Goal: Task Accomplishment & Management: Manage account settings

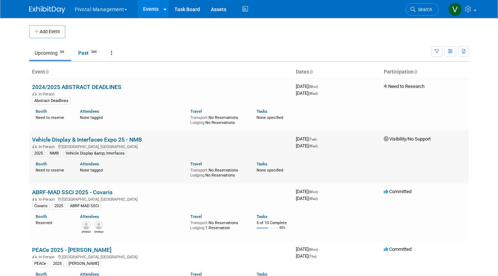
scroll to position [1277, 0]
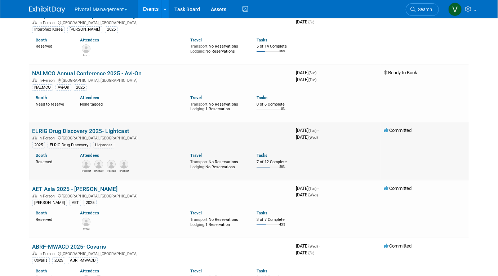
click at [80, 135] on link "ELRIG Drug Discovery 2025- Lightcast" at bounding box center [80, 131] width 97 height 7
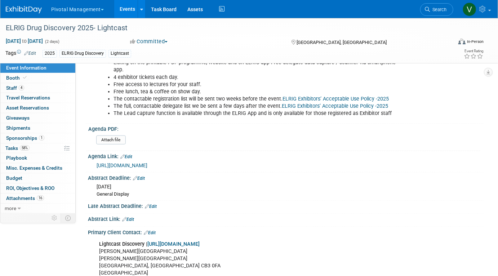
scroll to position [303, 0]
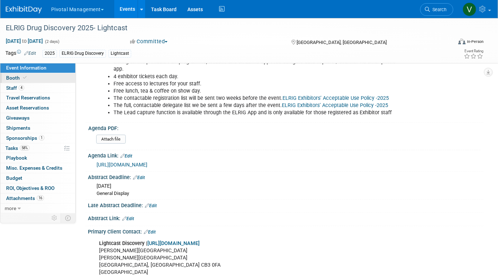
click at [36, 76] on link "Booth" at bounding box center [37, 78] width 75 height 10
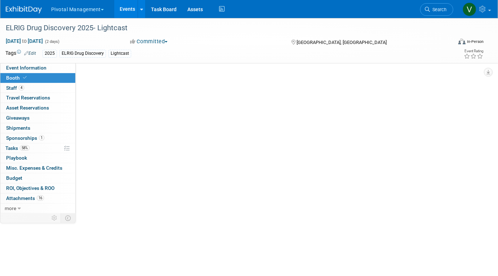
scroll to position [0, 0]
select select "Yes"
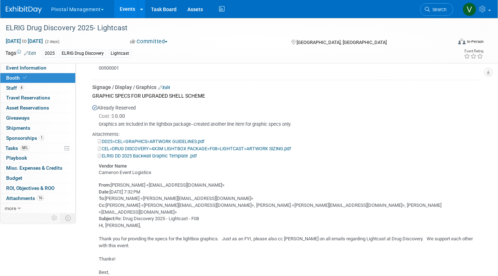
scroll to position [1771, 0]
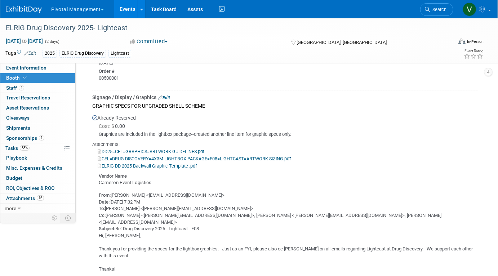
click at [129, 9] on link "Events" at bounding box center [127, 9] width 26 height 18
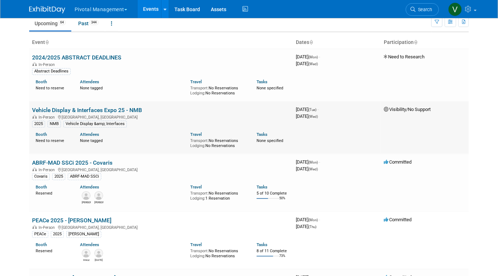
scroll to position [1162, 0]
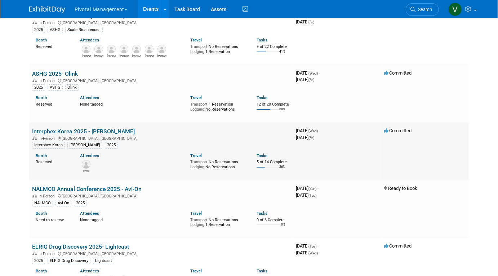
click at [99, 135] on link "Interphex Korea 2025 - [PERSON_NAME]" at bounding box center [83, 131] width 103 height 7
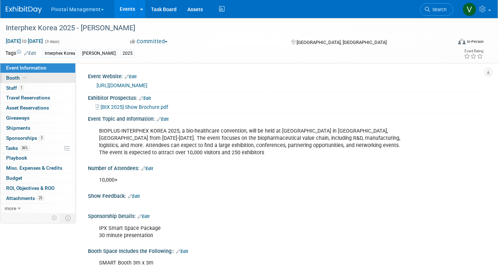
click at [59, 77] on link "Booth" at bounding box center [37, 78] width 75 height 10
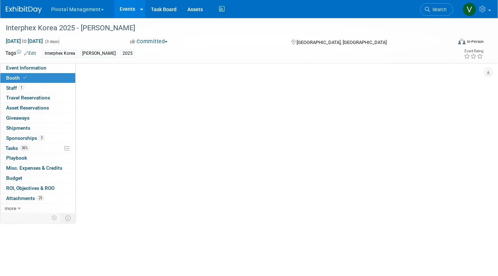
select select "Yes"
select select "No"
select select "Yes"
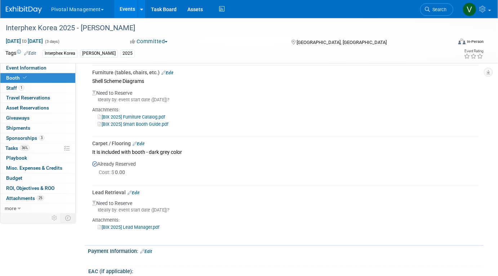
scroll to position [724, 0]
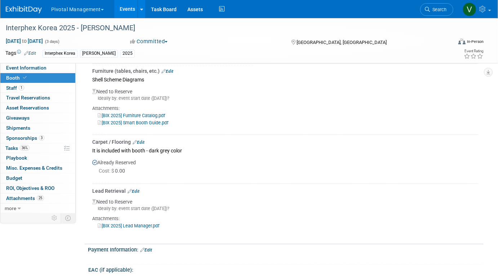
click at [127, 223] on link "[BIX 2025] Lead Manager.pdf" at bounding box center [129, 225] width 62 height 5
click at [127, 14] on link "Events" at bounding box center [127, 9] width 26 height 18
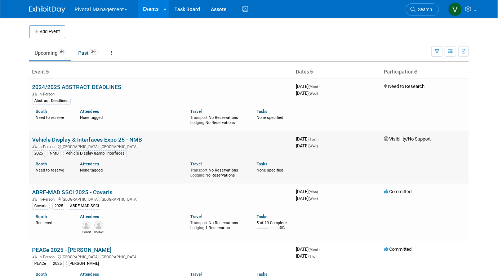
scroll to position [1277, 0]
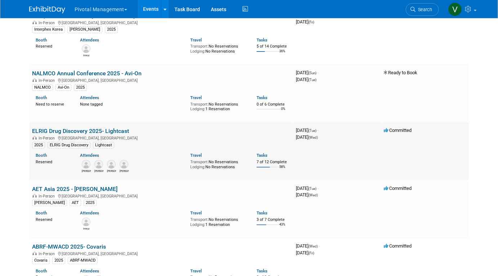
click at [111, 135] on link "ELRIG Drug Discovery 2025- Lightcast" at bounding box center [80, 131] width 97 height 7
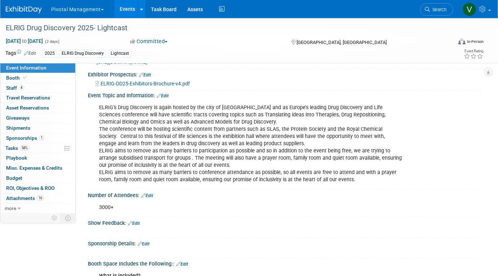
scroll to position [39, 0]
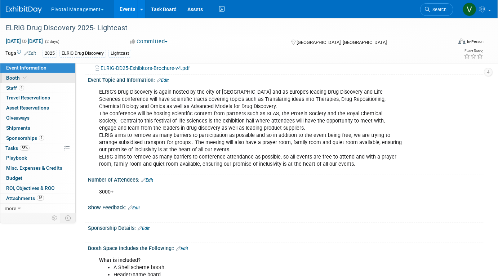
click at [48, 76] on link "Booth" at bounding box center [37, 78] width 75 height 10
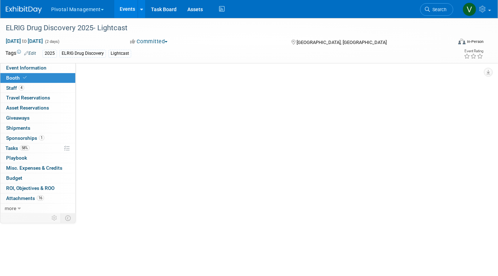
scroll to position [0, 0]
select select "Yes"
